Goal: Browse casually

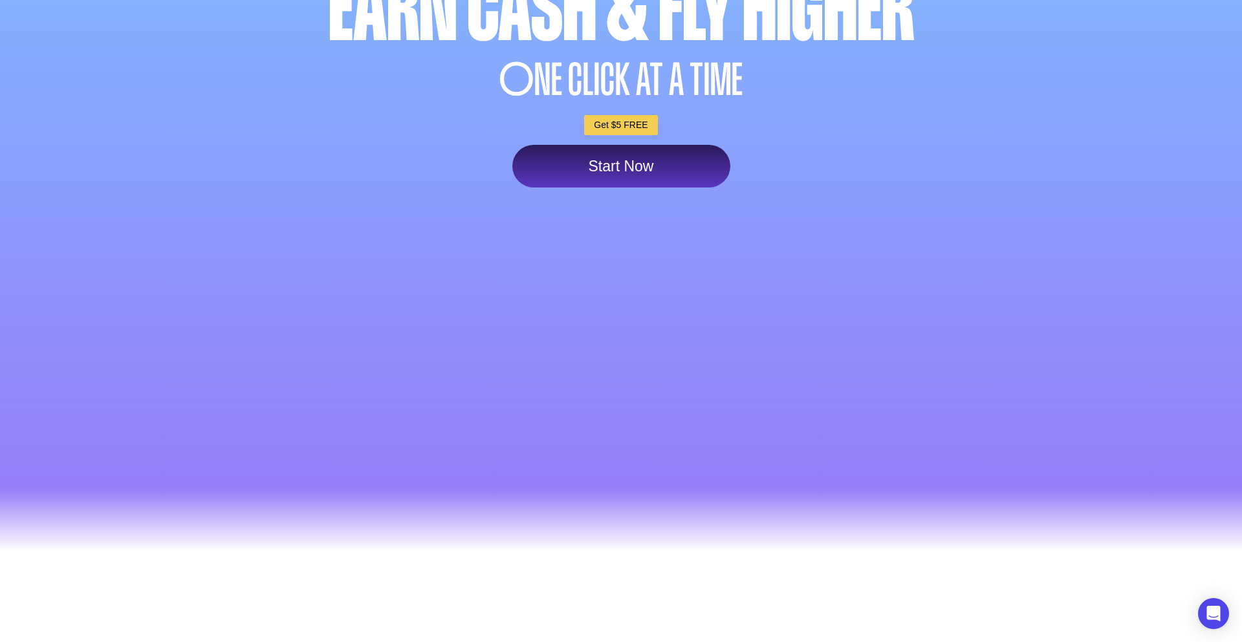
scroll to position [228, 0]
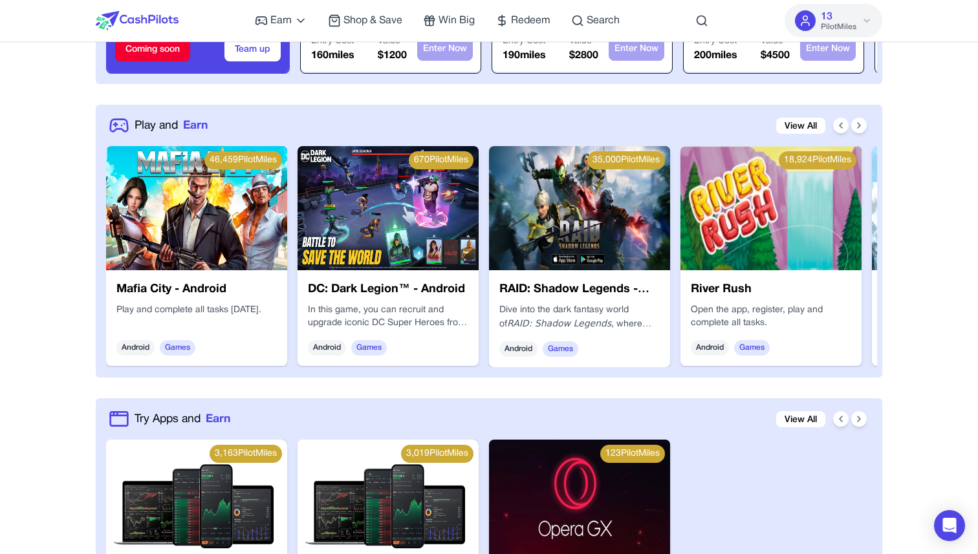
scroll to position [615, 0]
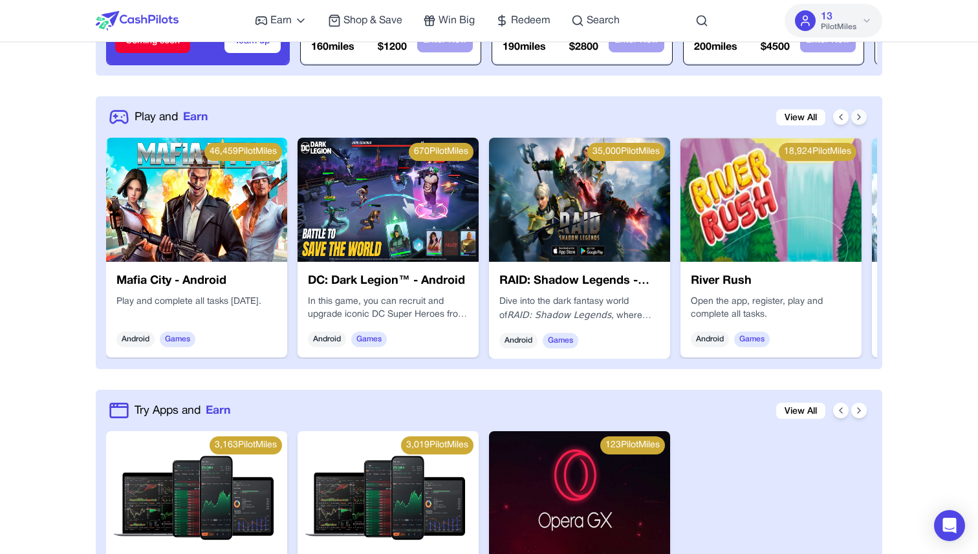
click at [863, 112] on icon at bounding box center [859, 117] width 10 height 10
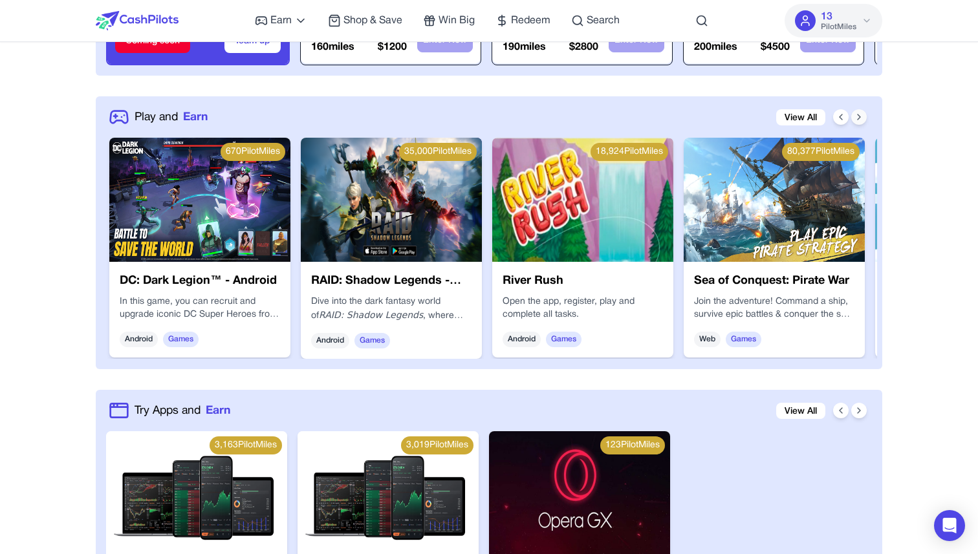
scroll to position [0, 207]
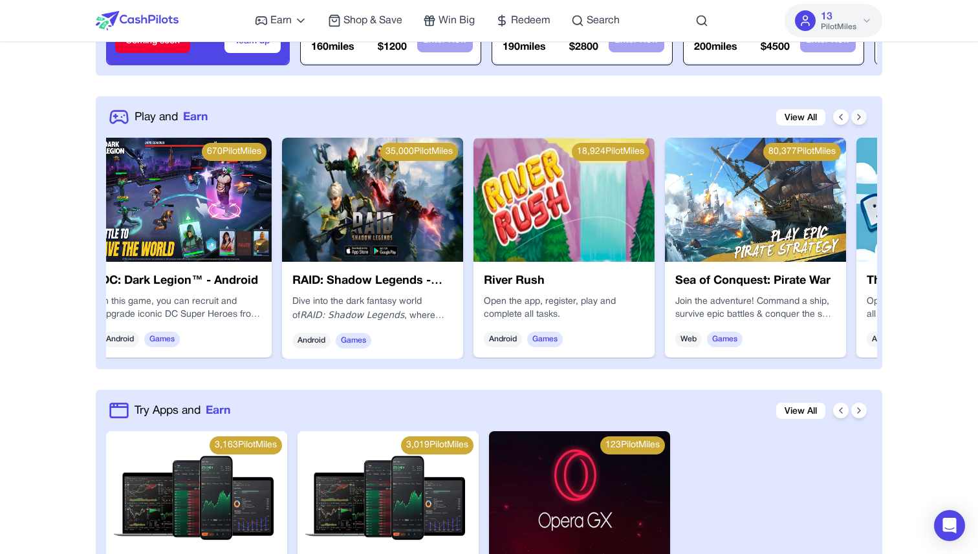
click at [862, 113] on icon at bounding box center [859, 117] width 10 height 10
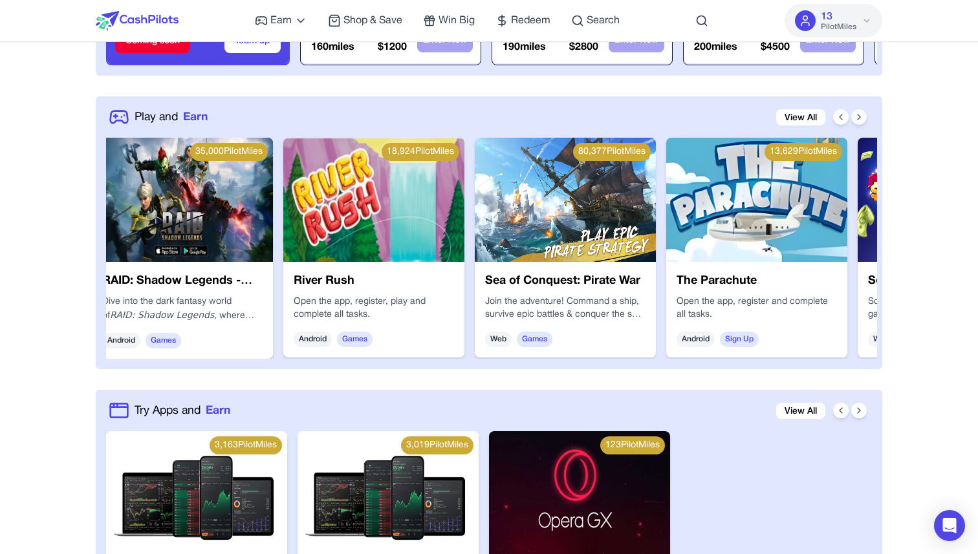
scroll to position [0, 414]
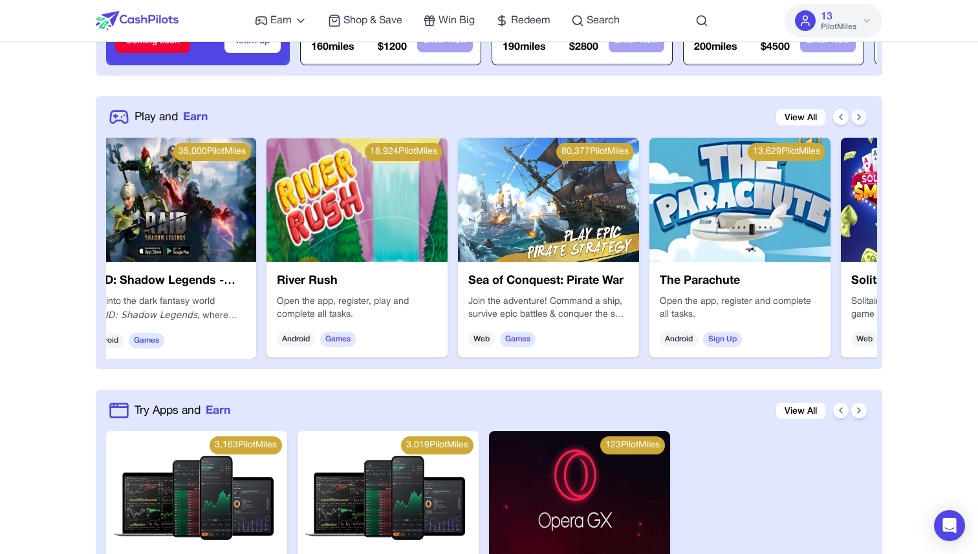
click at [862, 113] on icon at bounding box center [859, 117] width 10 height 10
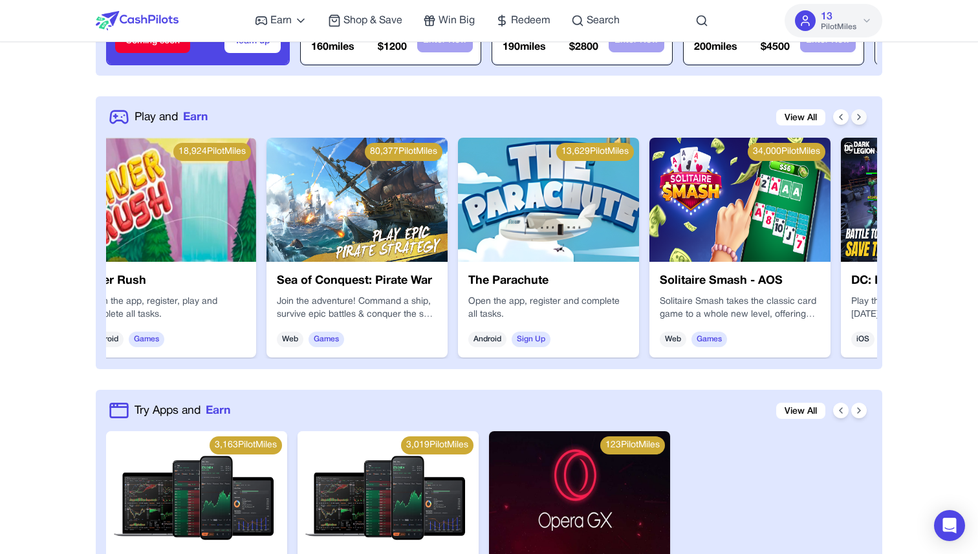
scroll to position [0, 621]
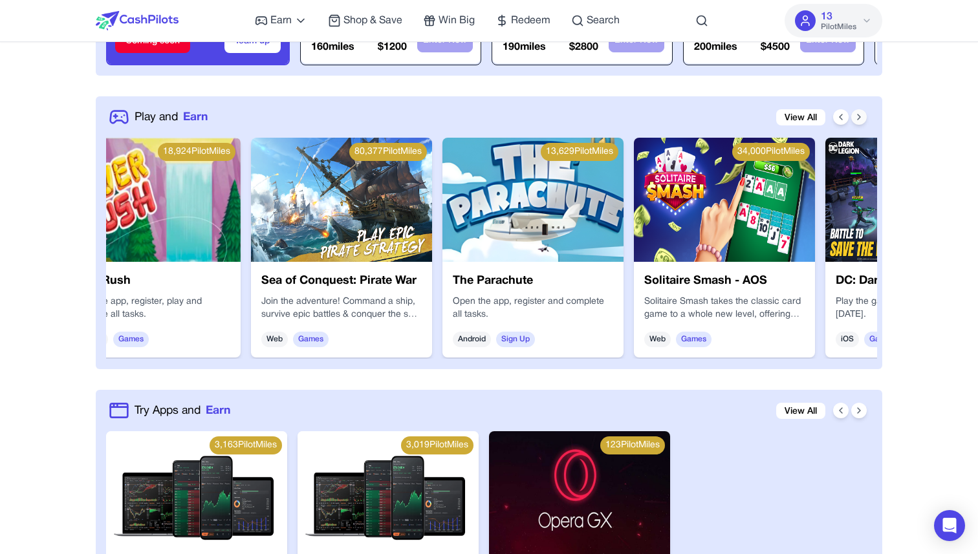
click at [862, 113] on icon at bounding box center [859, 117] width 10 height 10
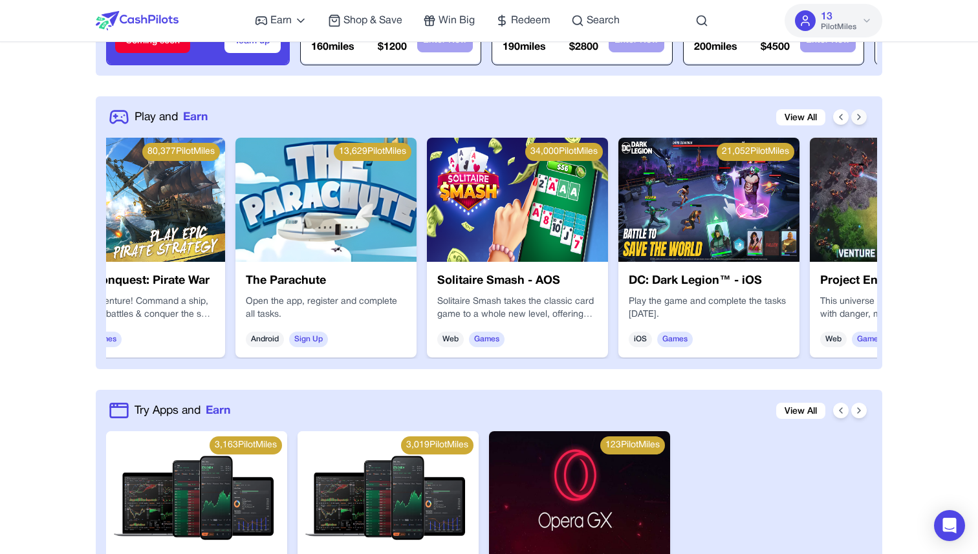
click at [862, 113] on icon at bounding box center [859, 117] width 10 height 10
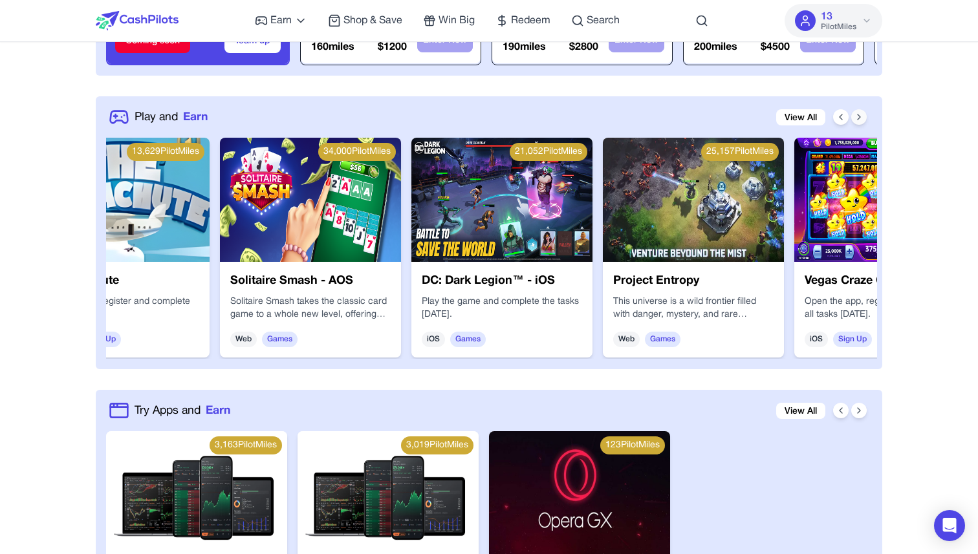
click at [862, 113] on icon at bounding box center [859, 117] width 10 height 10
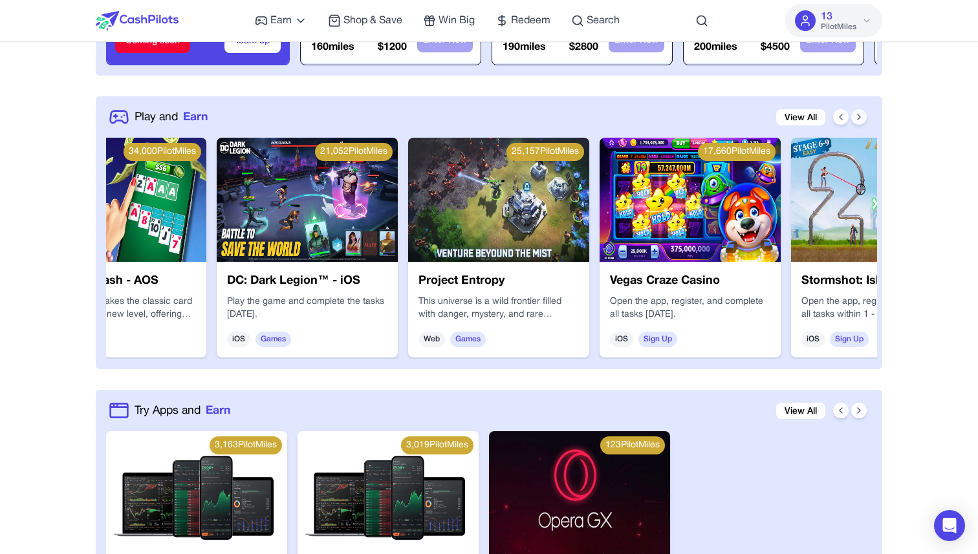
scroll to position [0, 1242]
